Goal: Check status: Check status

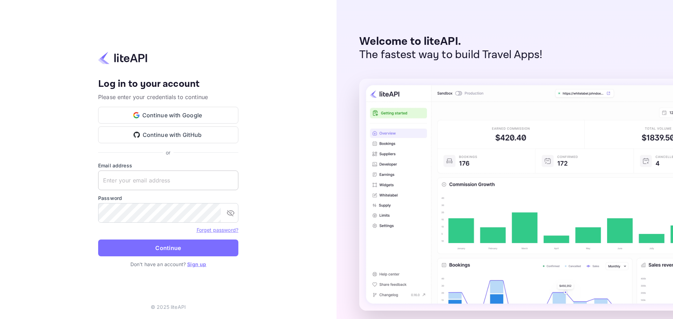
click at [130, 177] on input "text" at bounding box center [168, 181] width 140 height 20
paste input "[EMAIL_ADDRESS][DOMAIN_NAME]"
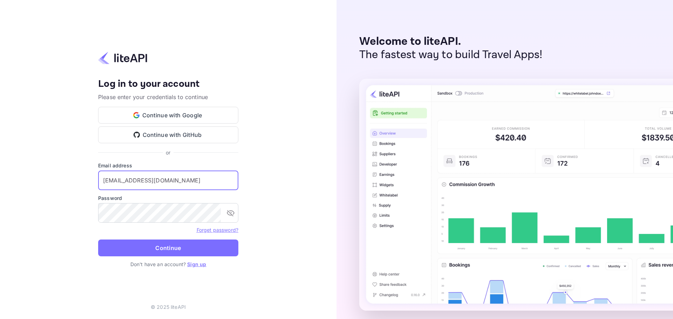
type input "[EMAIL_ADDRESS][DOMAIN_NAME]"
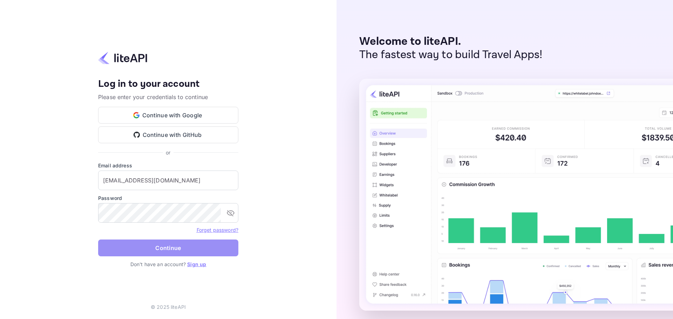
click at [149, 245] on button "Continue" at bounding box center [168, 248] width 140 height 17
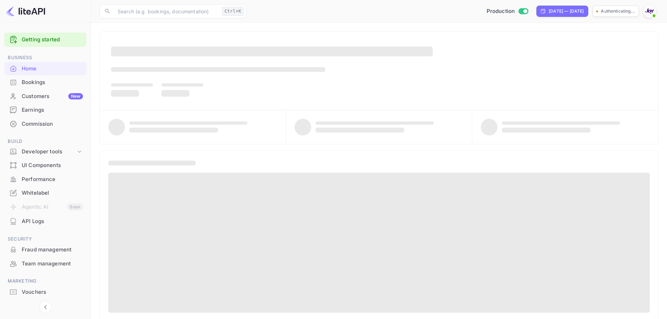
click at [53, 82] on div "Bookings" at bounding box center [52, 82] width 61 height 8
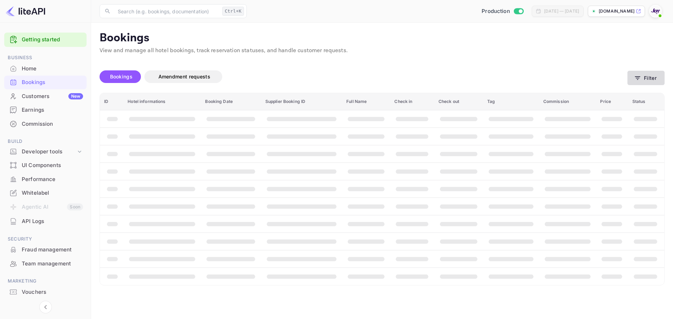
click at [646, 75] on button "Filter" at bounding box center [645, 78] width 37 height 14
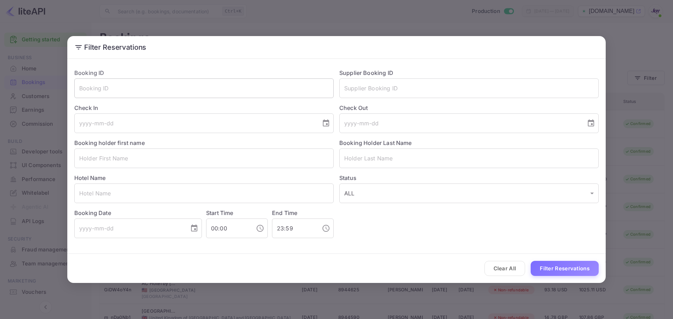
click at [210, 90] on input "text" at bounding box center [203, 88] width 259 height 20
paste input "8473228"
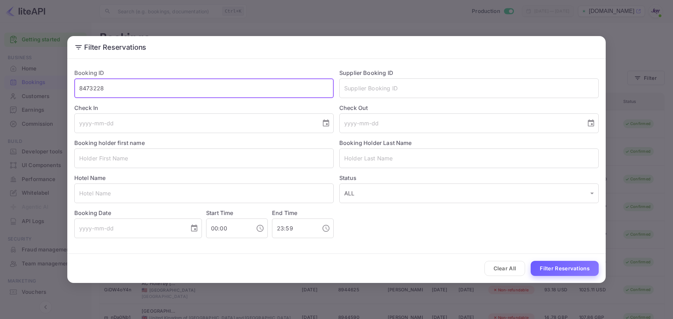
type input "8473228"
click at [565, 272] on button "Filter Reservations" at bounding box center [564, 268] width 68 height 15
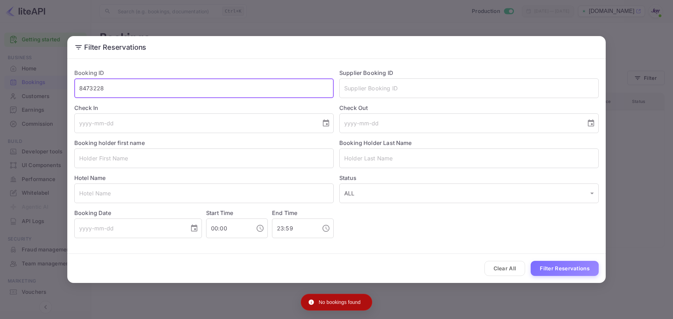
click at [124, 88] on input "8473228" at bounding box center [203, 88] width 259 height 20
click at [124, 88] on input "text" at bounding box center [203, 88] width 259 height 20
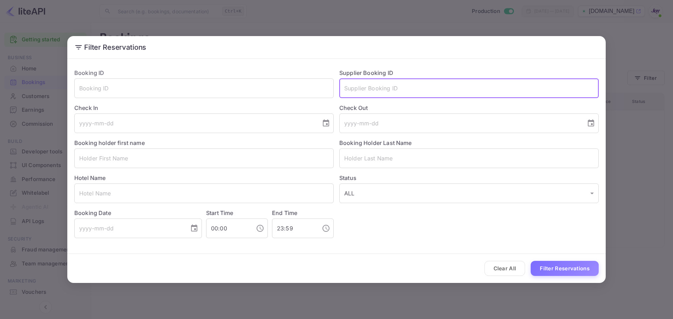
click at [399, 87] on input "text" at bounding box center [468, 88] width 259 height 20
paste input "8473228"
type input "8473228"
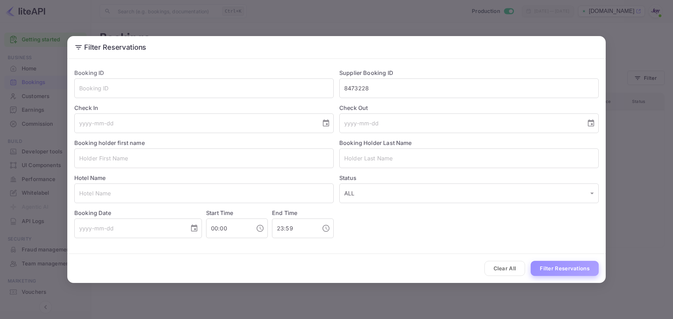
click at [579, 269] on button "Filter Reservations" at bounding box center [564, 268] width 68 height 15
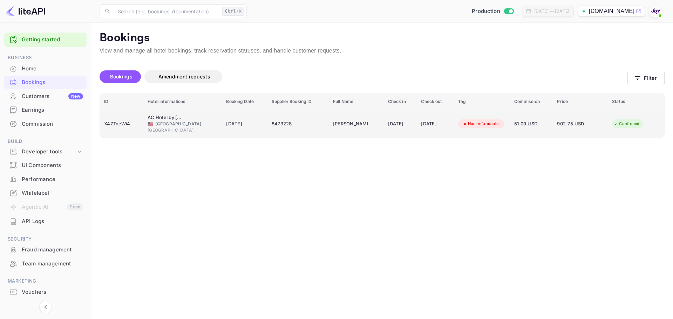
click at [156, 124] on div "🇺🇸 [GEOGRAPHIC_DATA]" at bounding box center [182, 124] width 70 height 6
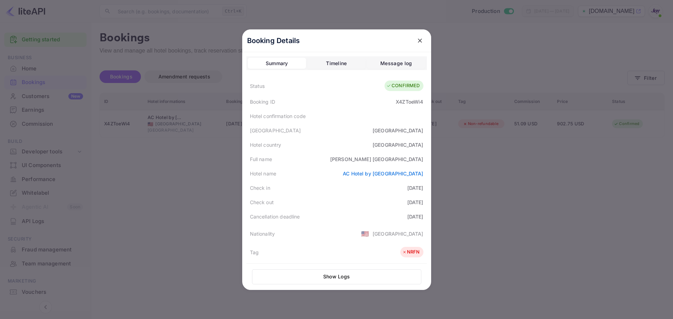
click at [458, 167] on div at bounding box center [336, 159] width 673 height 319
